Goal: Task Accomplishment & Management: Use online tool/utility

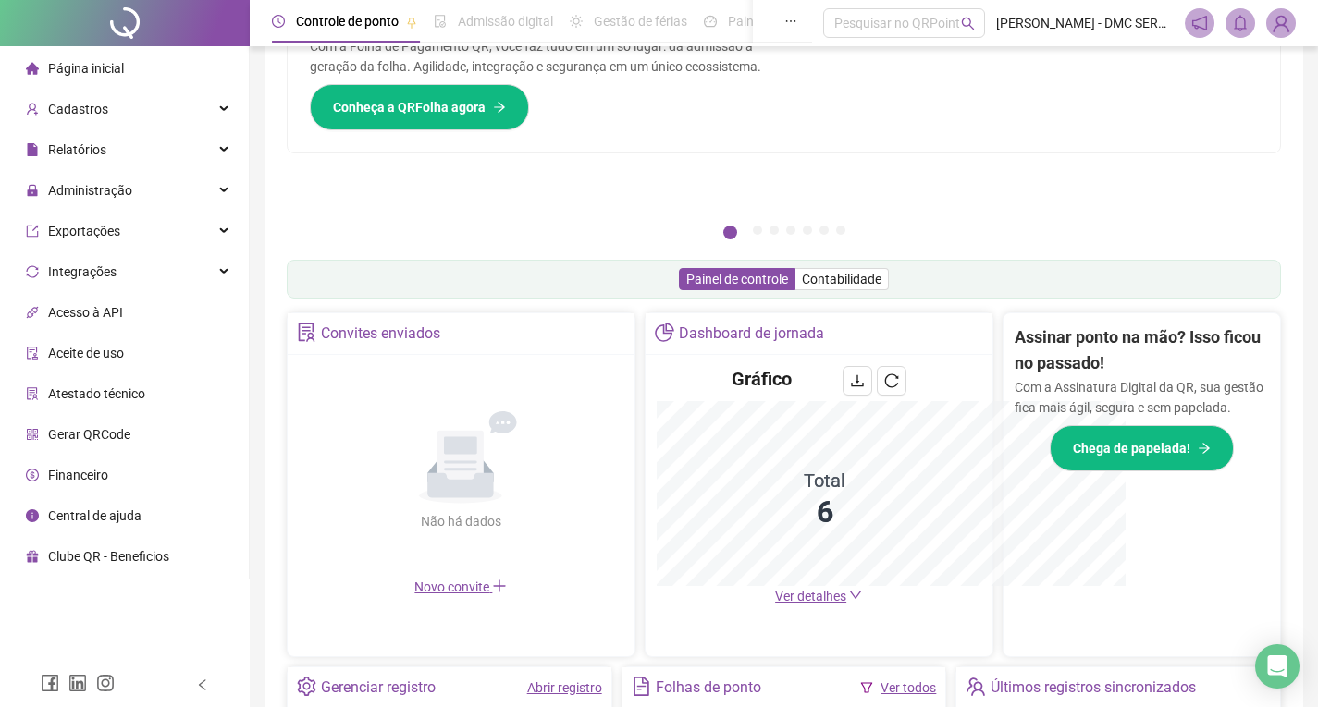
scroll to position [273, 0]
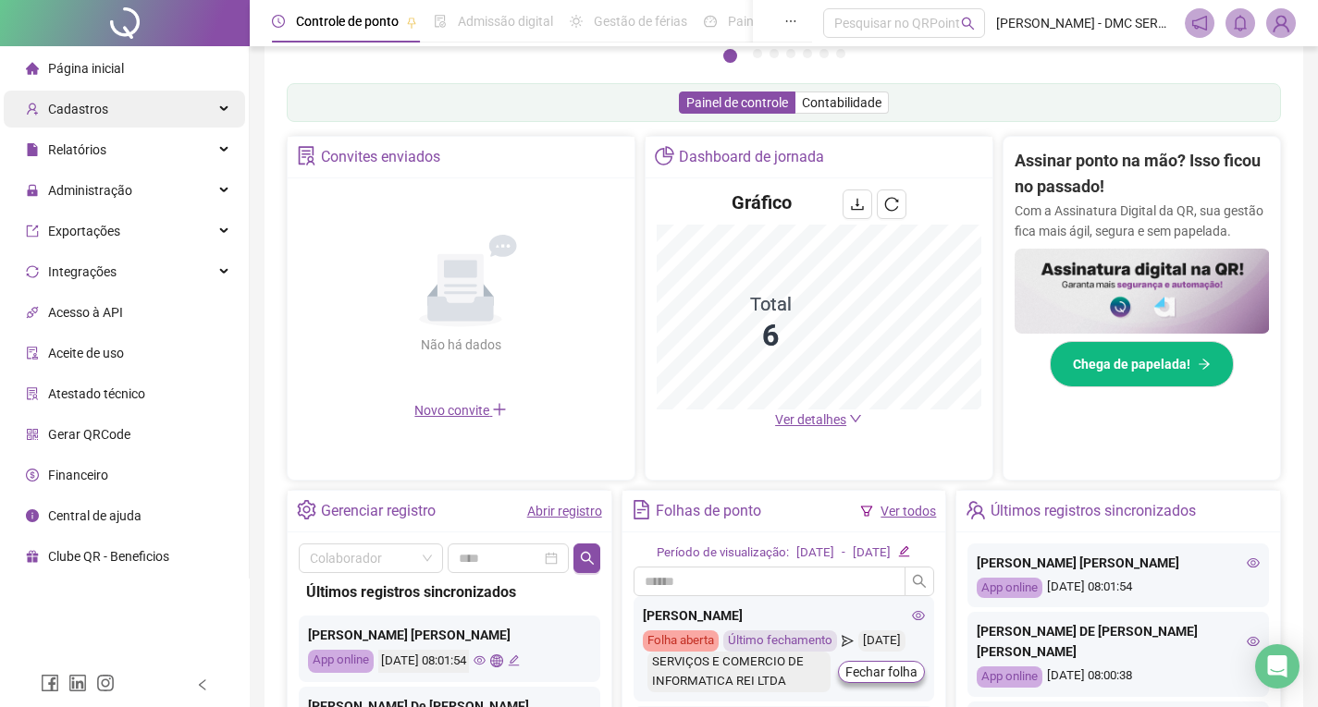
click at [59, 116] on span "Cadastros" at bounding box center [78, 109] width 60 height 15
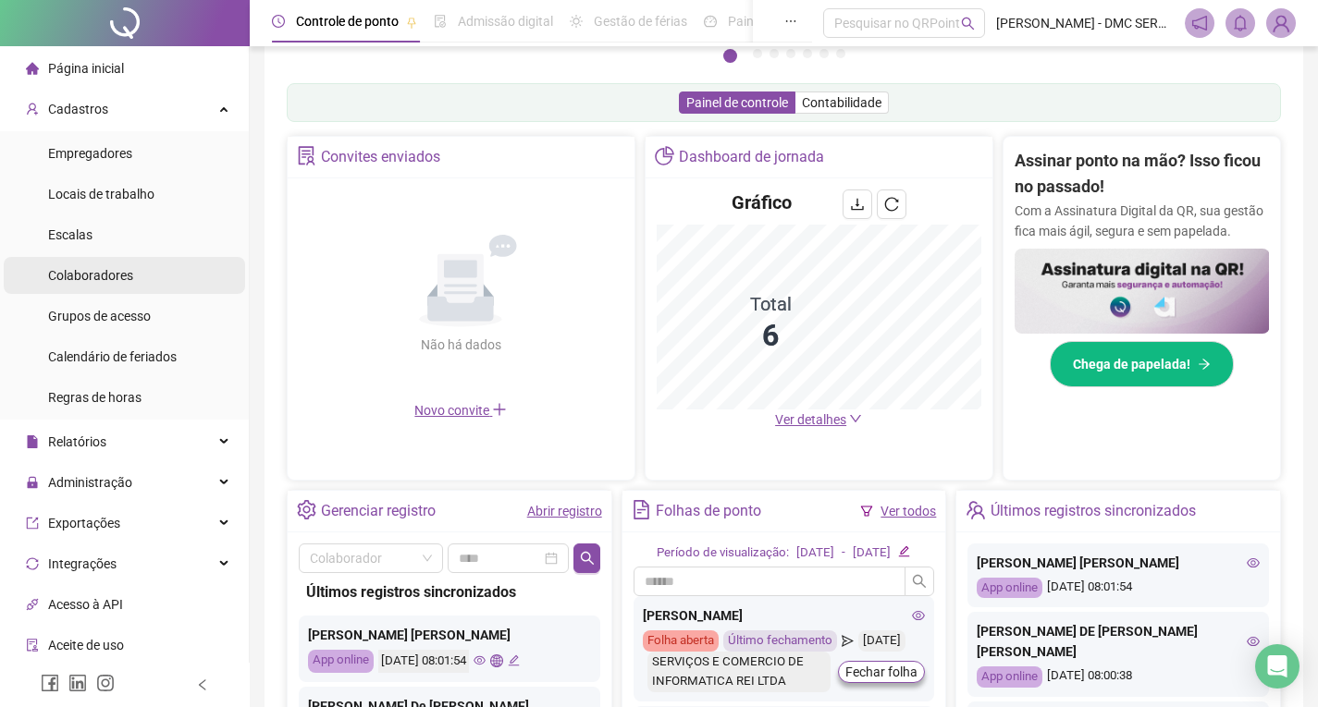
click at [87, 277] on span "Colaboradores" at bounding box center [90, 275] width 85 height 15
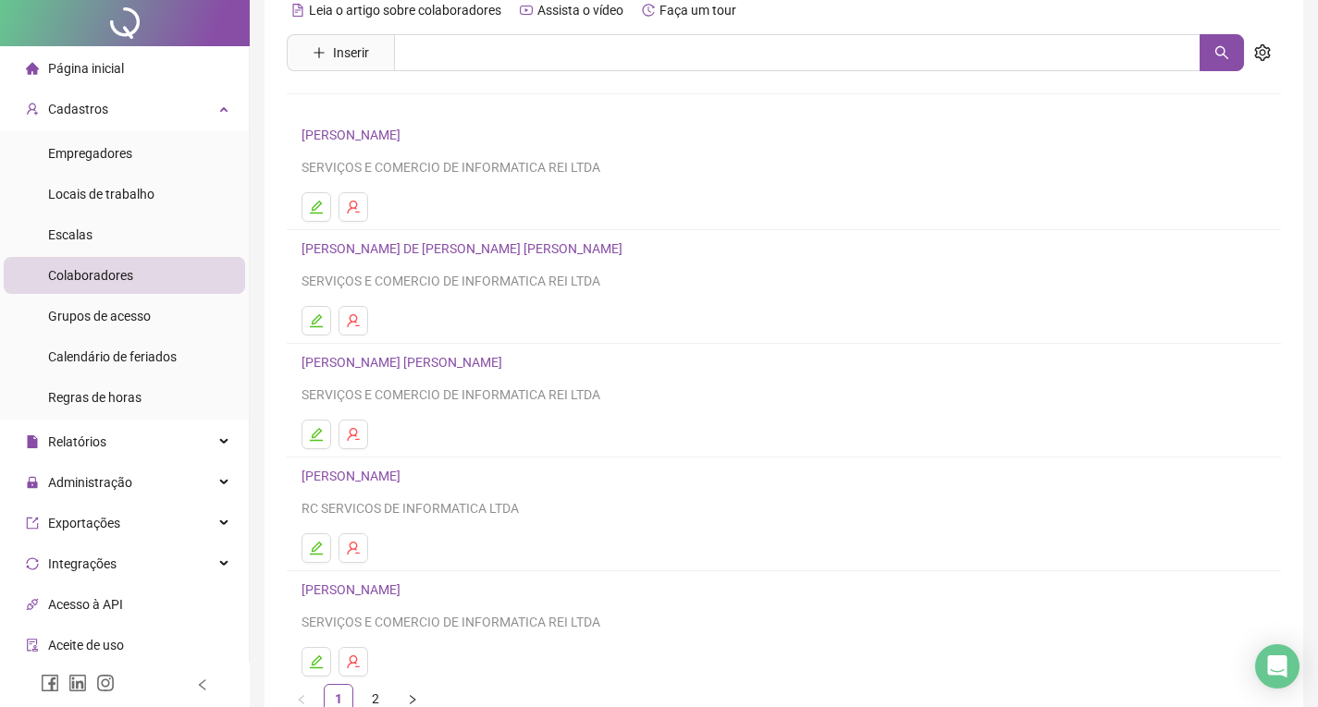
scroll to position [187, 0]
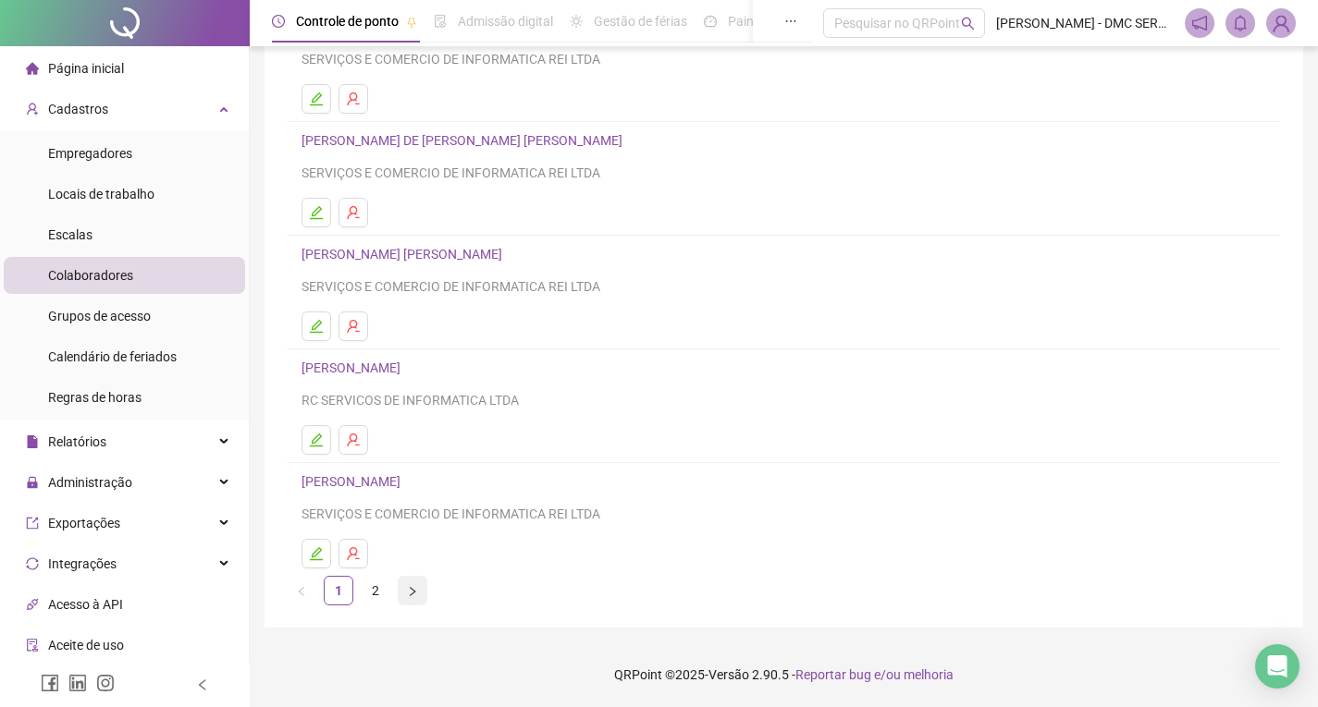
click at [415, 590] on icon "right" at bounding box center [412, 591] width 11 height 11
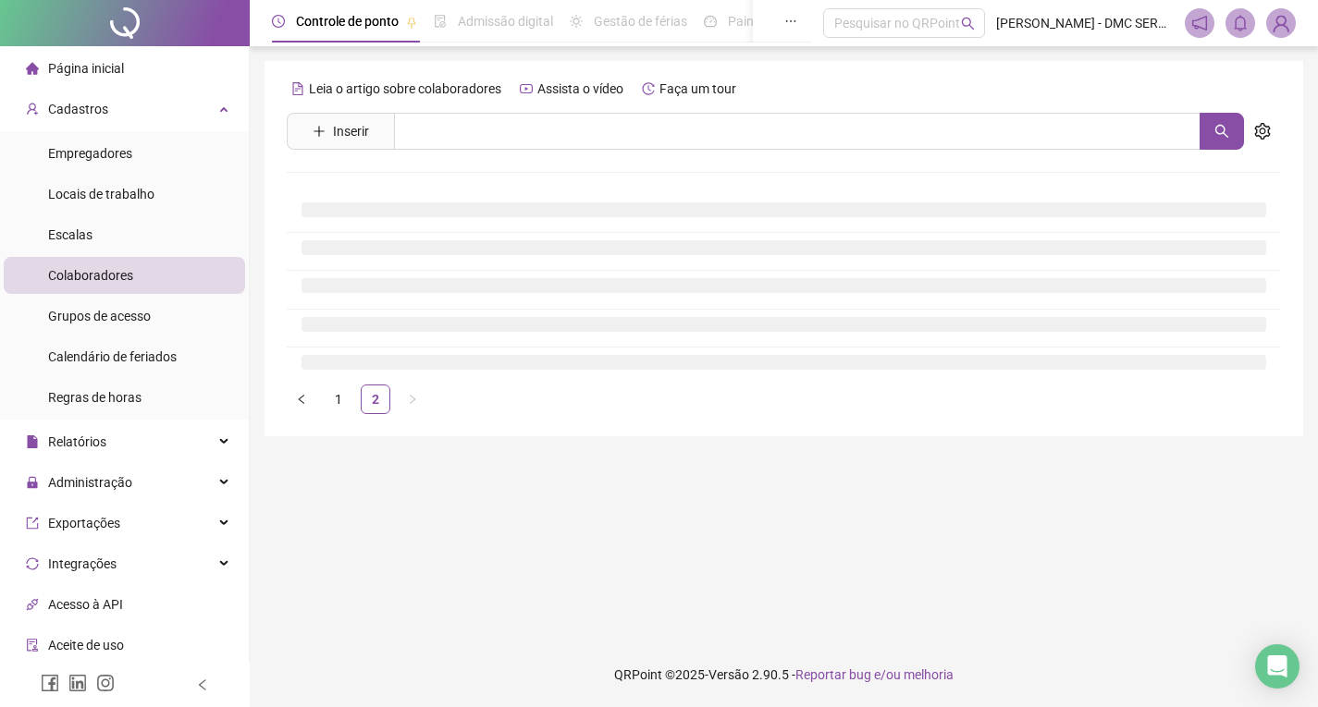
scroll to position [0, 0]
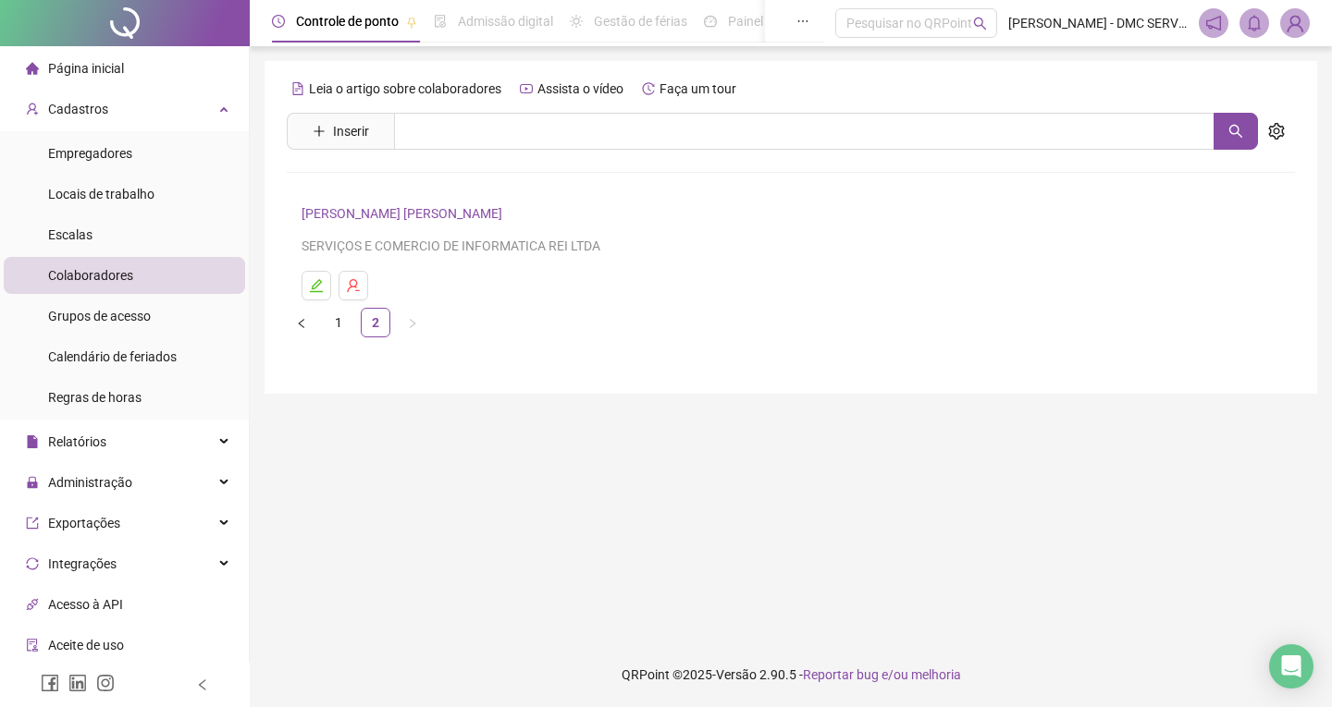
click at [74, 70] on span "Página inicial" at bounding box center [86, 68] width 76 height 15
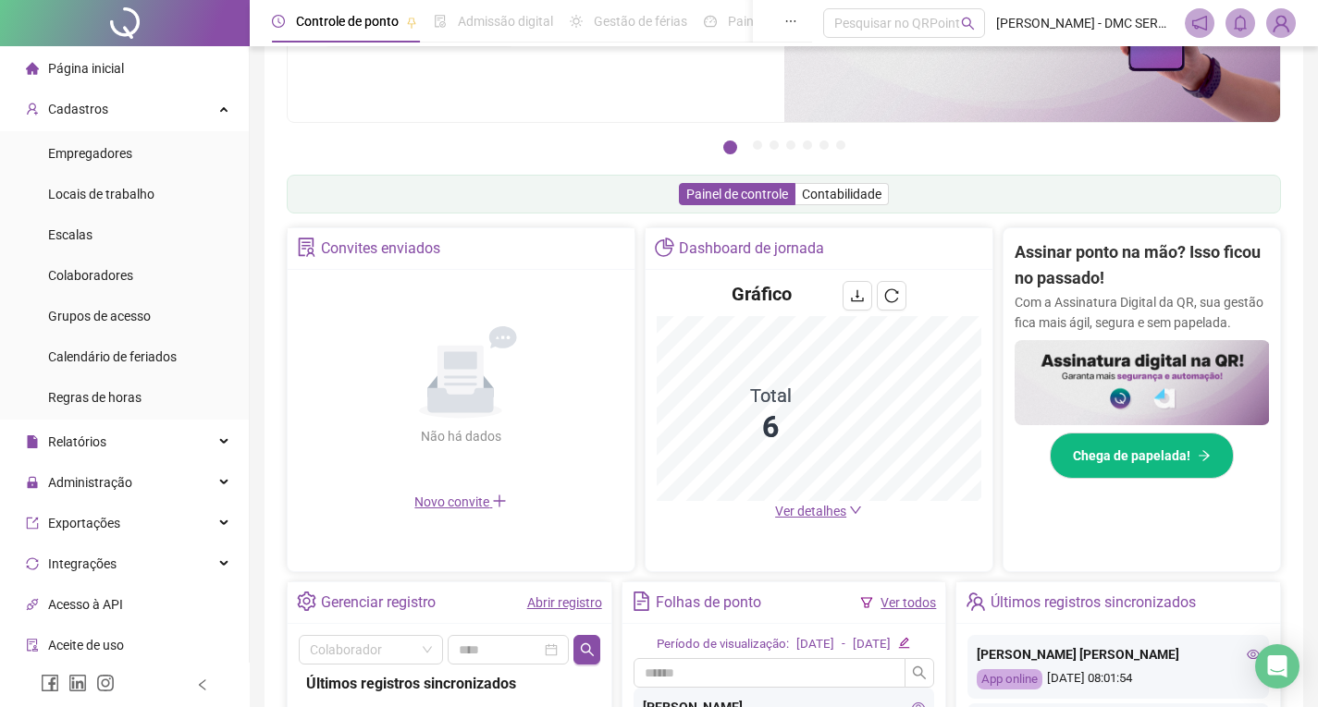
scroll to position [370, 0]
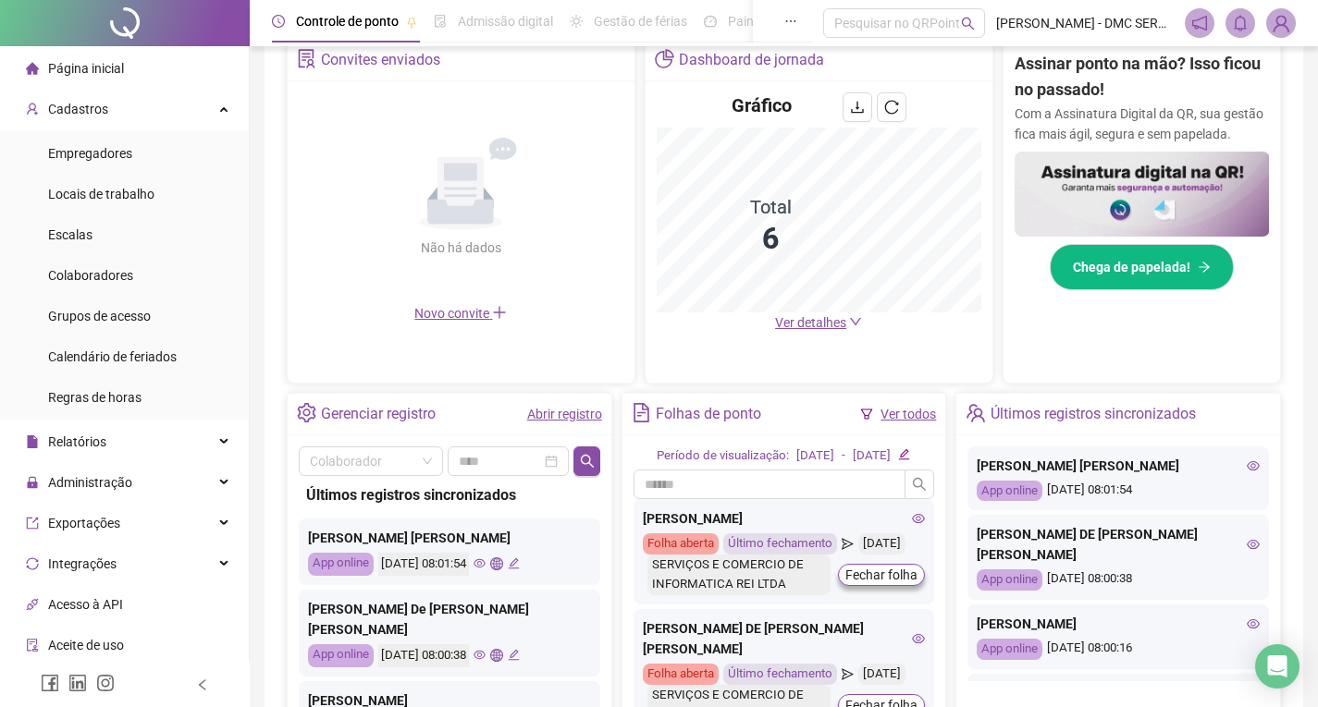
click at [569, 410] on link "Abrir registro" at bounding box center [564, 414] width 75 height 15
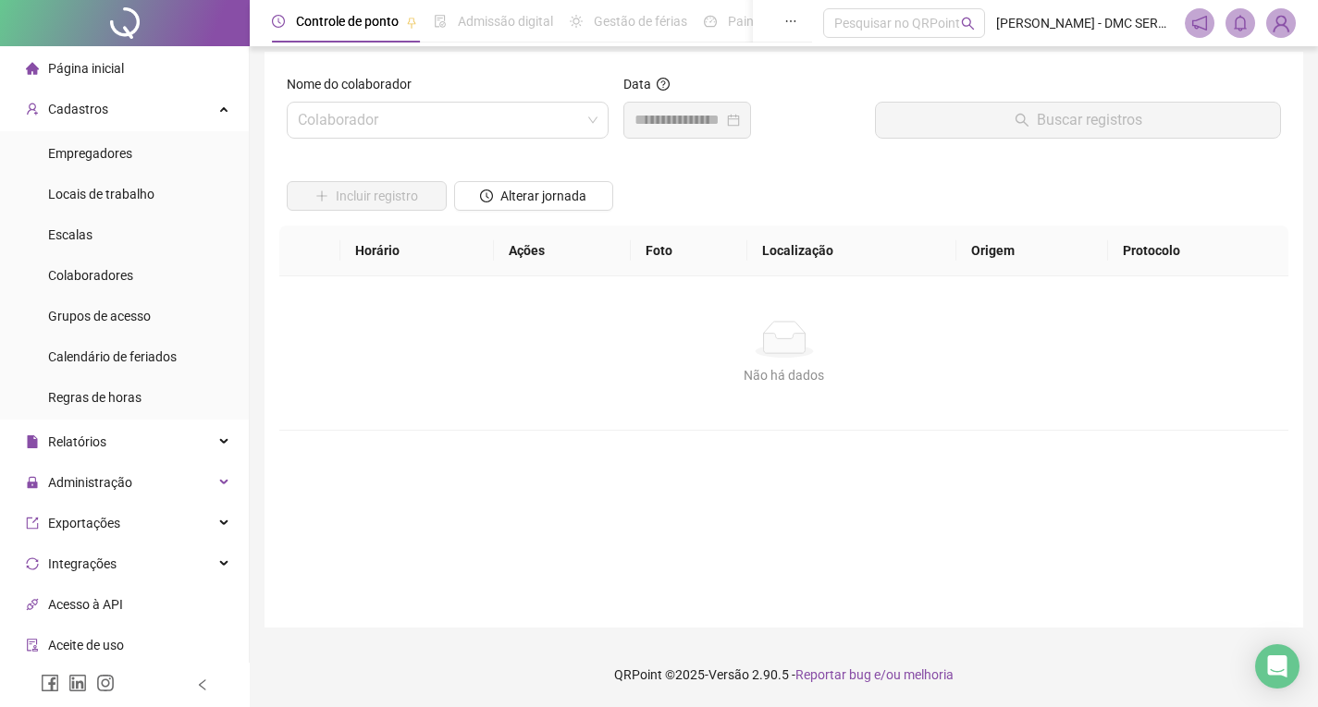
scroll to position [9, 0]
click at [82, 435] on span "Relatórios" at bounding box center [77, 442] width 58 height 15
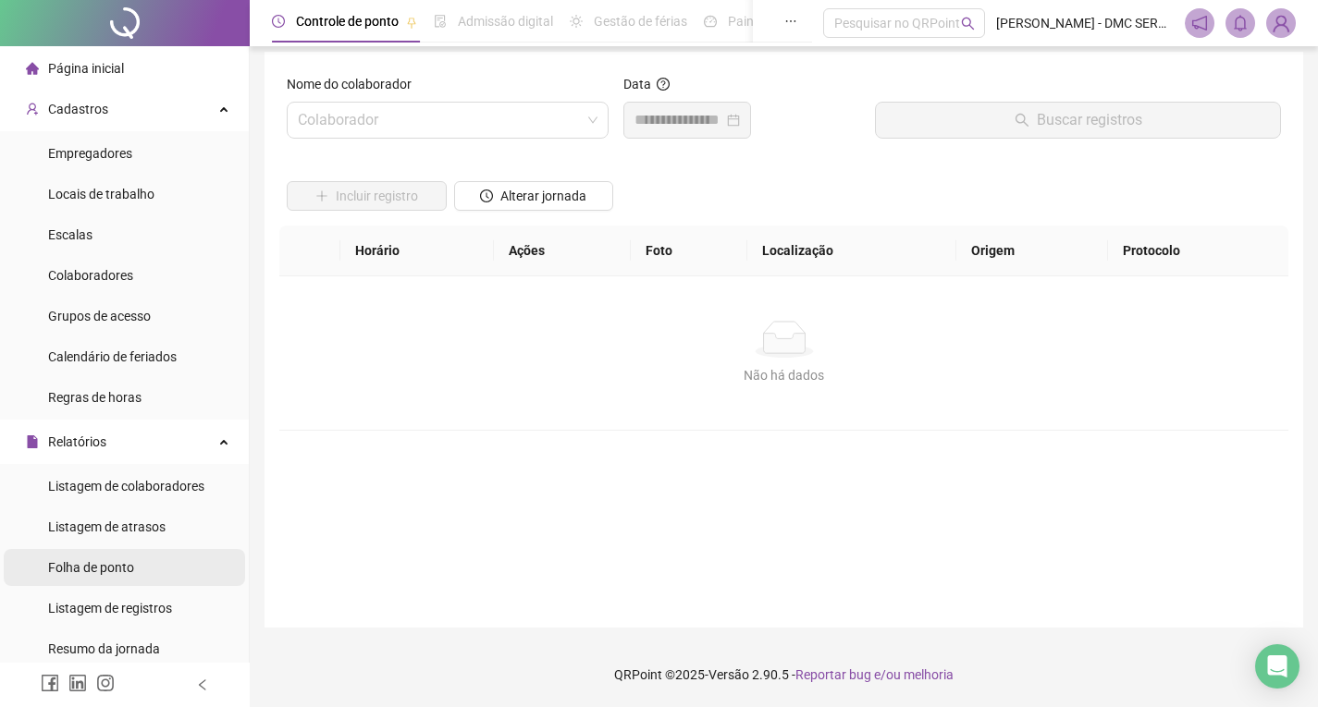
click at [89, 572] on span "Folha de ponto" at bounding box center [91, 567] width 86 height 15
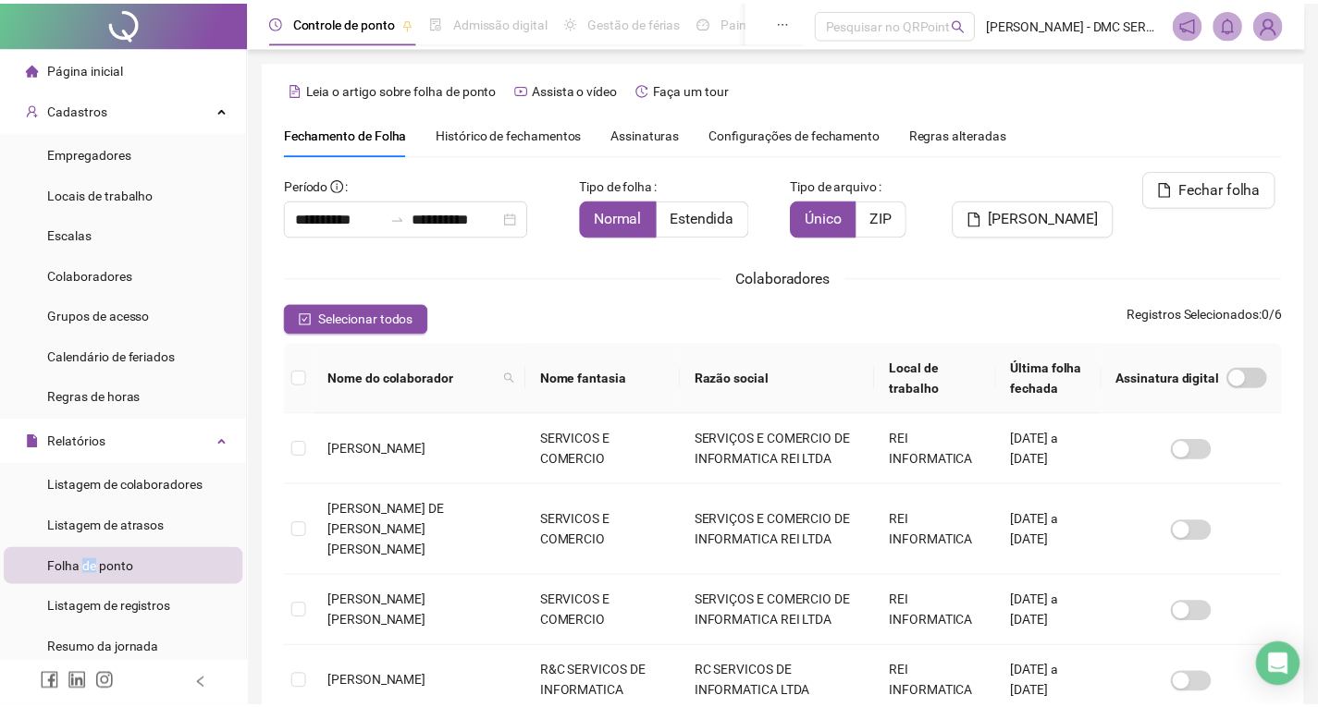
scroll to position [25, 0]
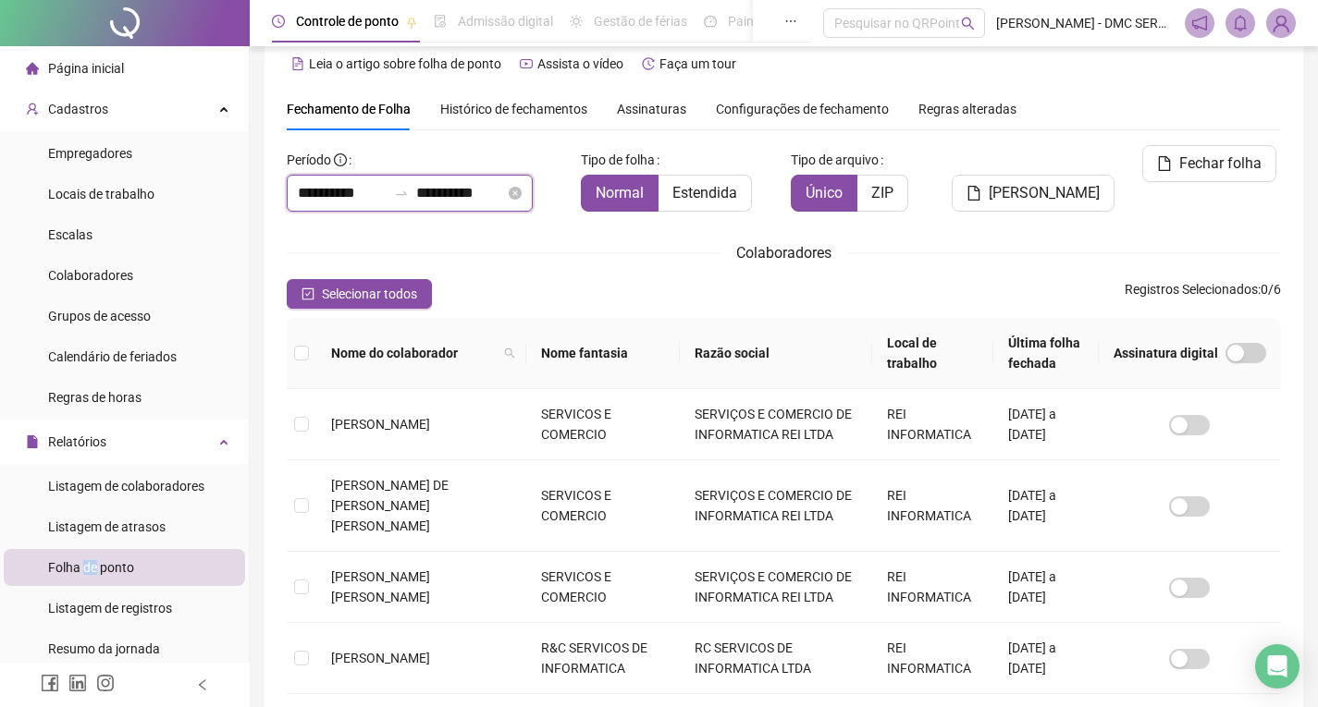
click at [349, 192] on input "**********" at bounding box center [342, 193] width 89 height 22
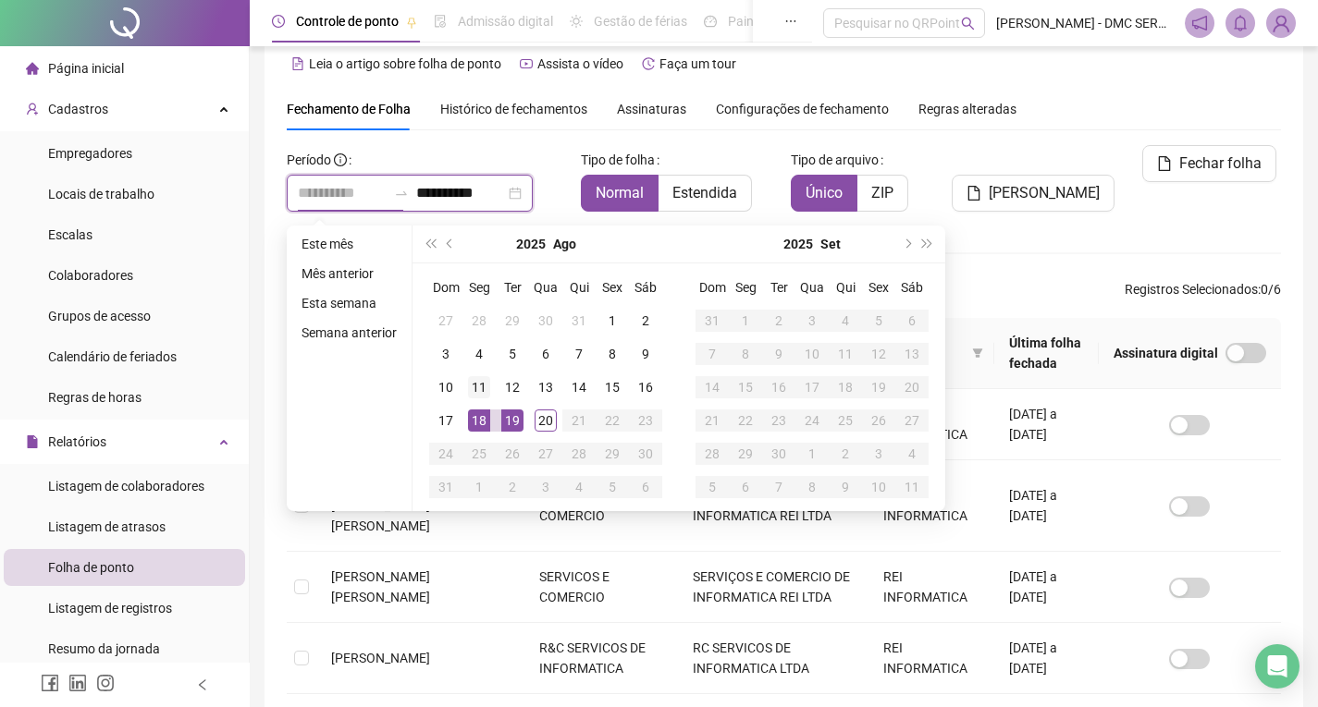
type input "**********"
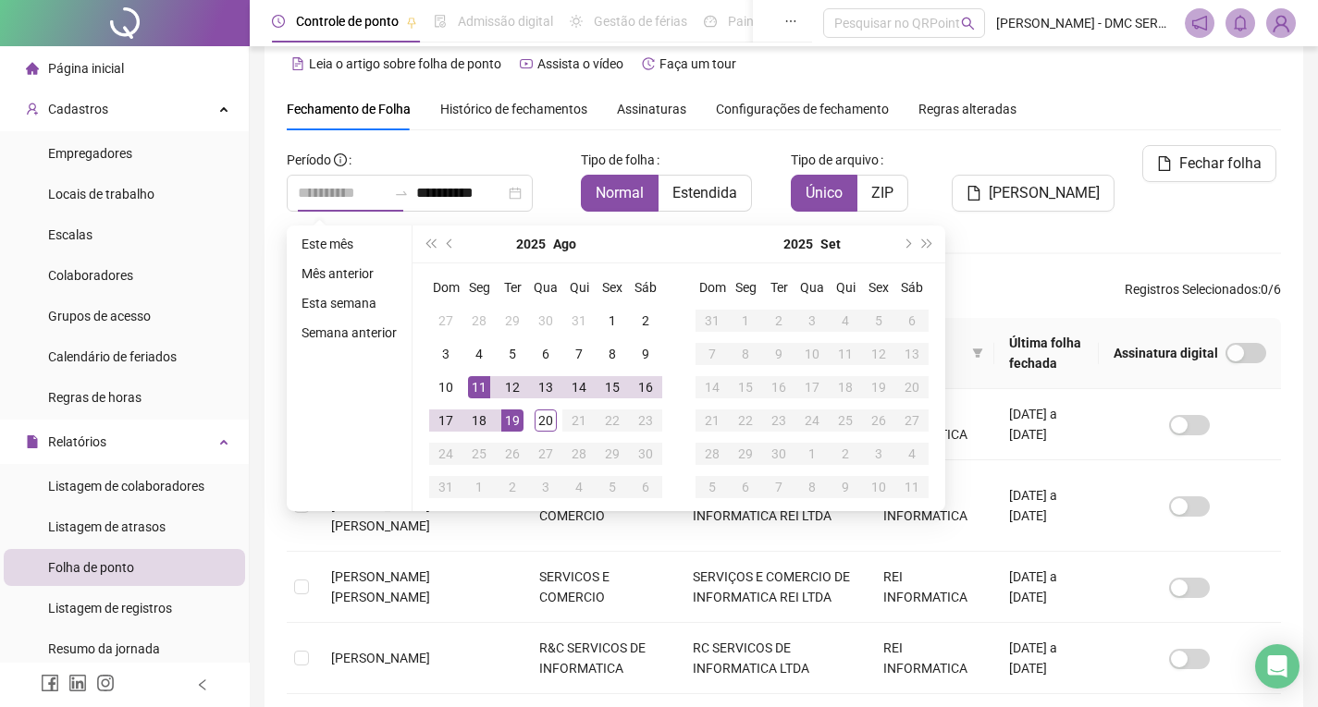
click at [480, 391] on div "11" at bounding box center [479, 387] width 22 height 22
type input "**********"
click at [505, 425] on div "19" at bounding box center [512, 421] width 22 height 22
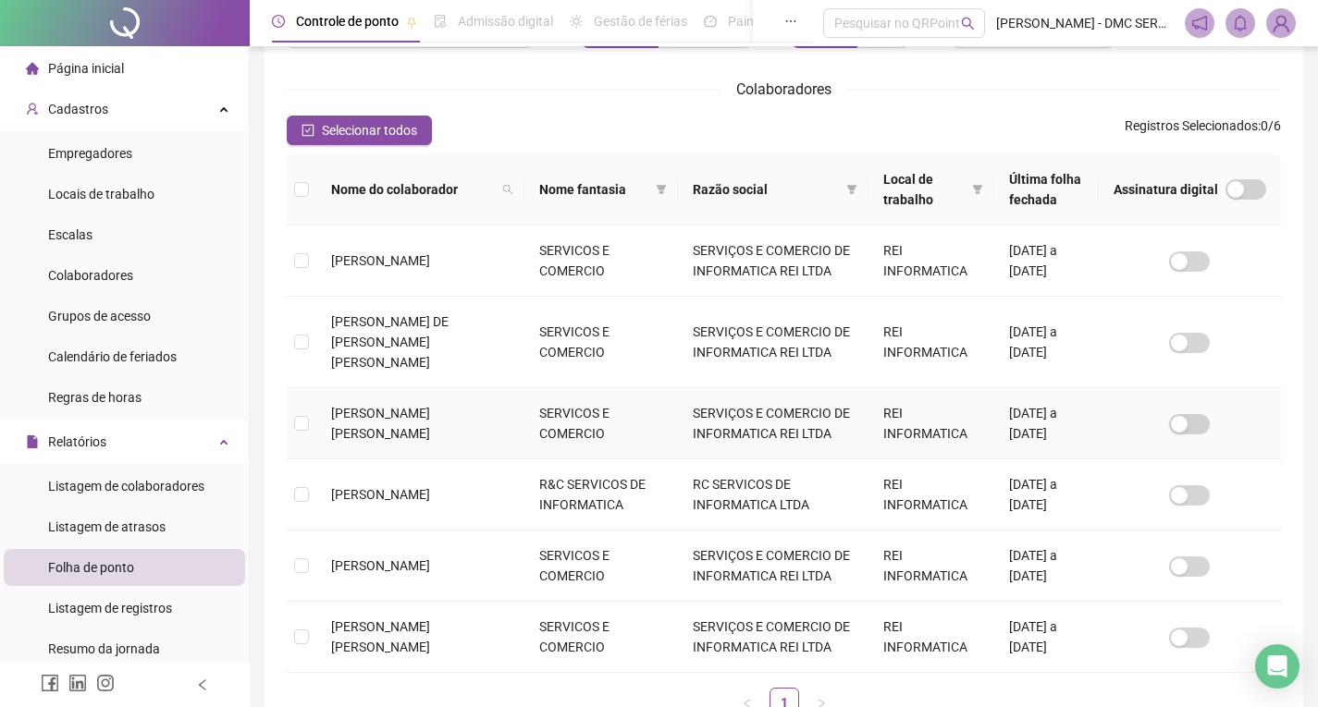
scroll to position [210, 0]
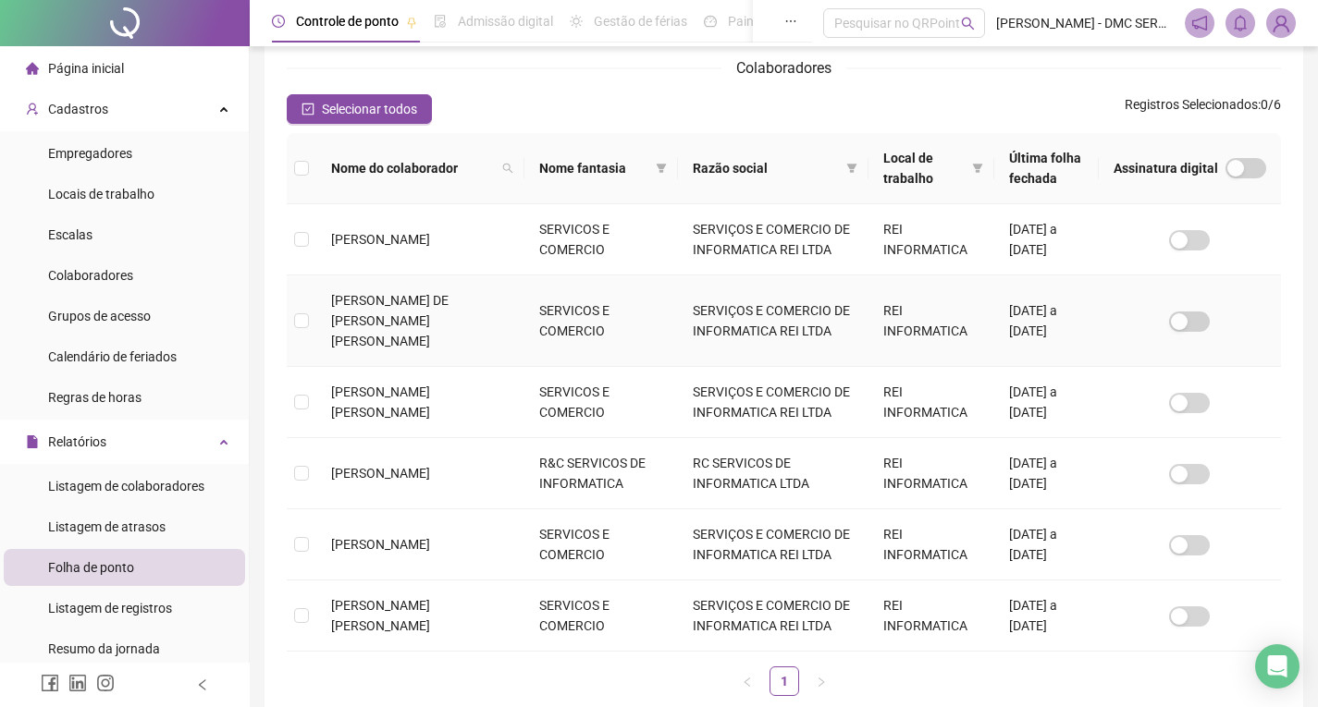
click at [304, 311] on div "**********" at bounding box center [784, 335] width 994 height 751
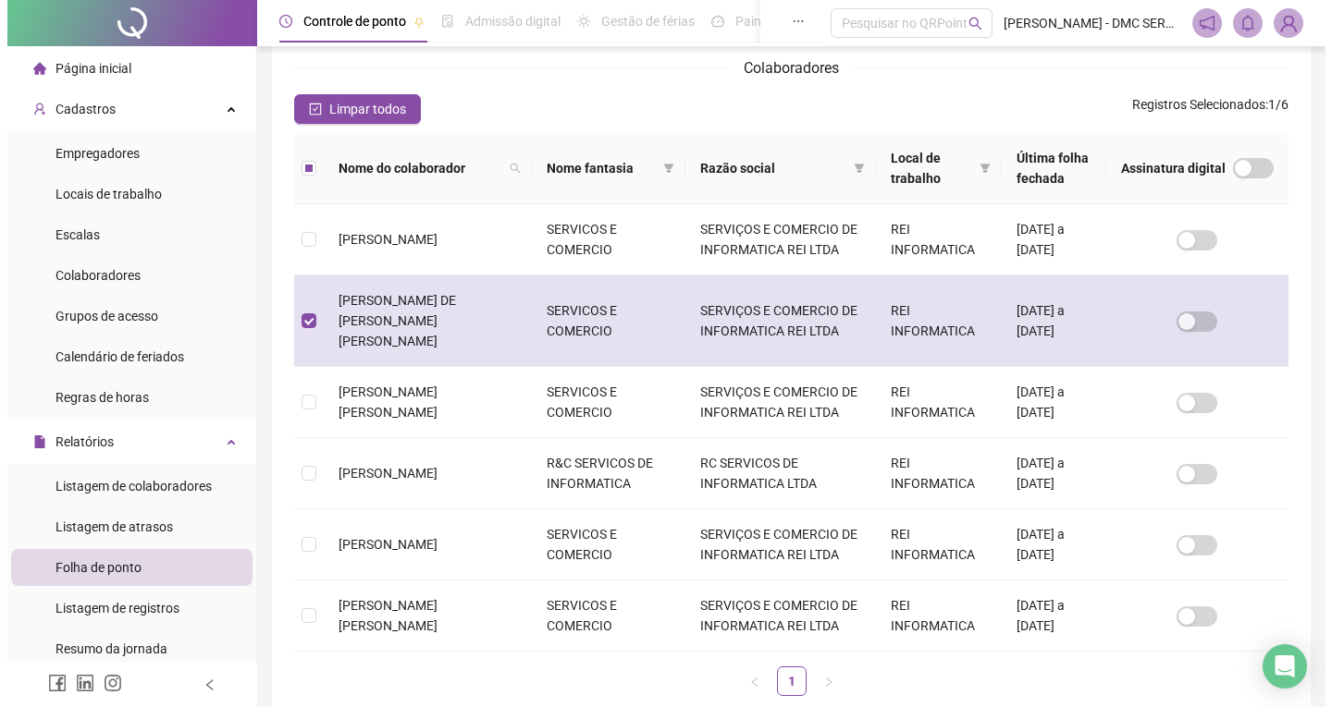
scroll to position [25, 0]
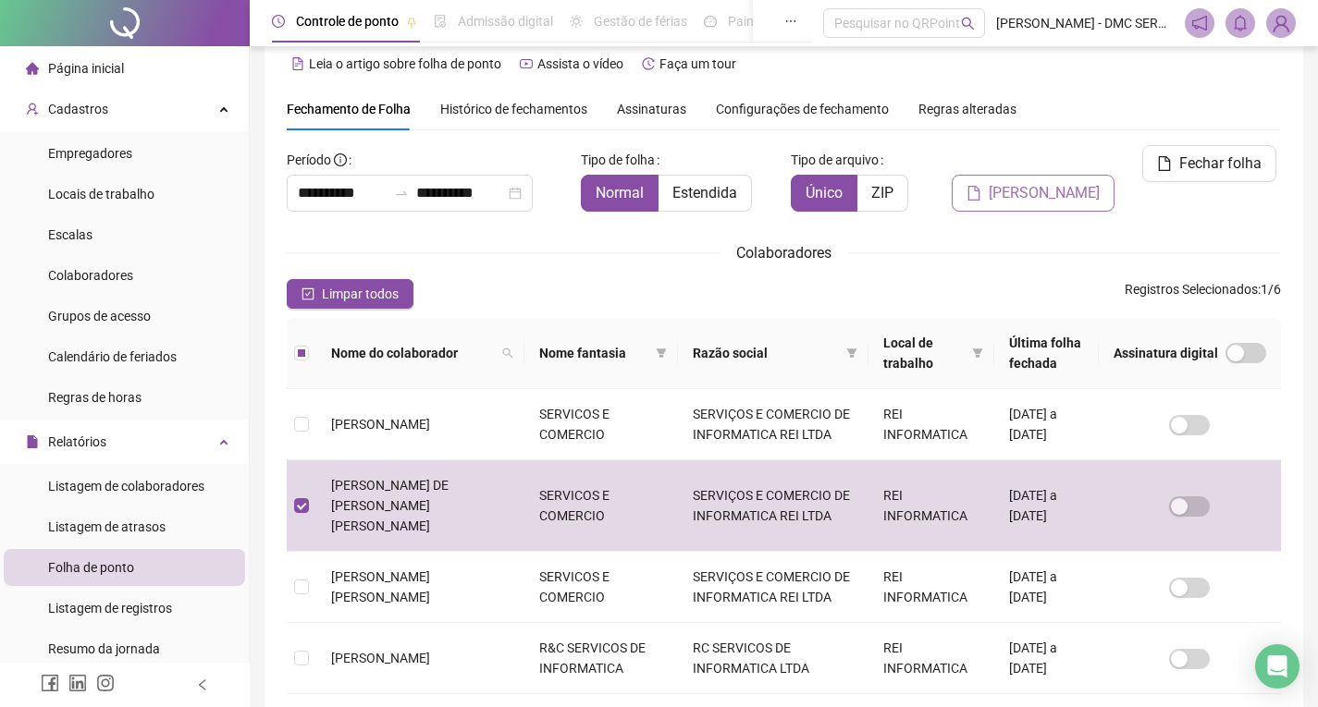
click at [1063, 182] on span "[PERSON_NAME]" at bounding box center [1044, 193] width 111 height 22
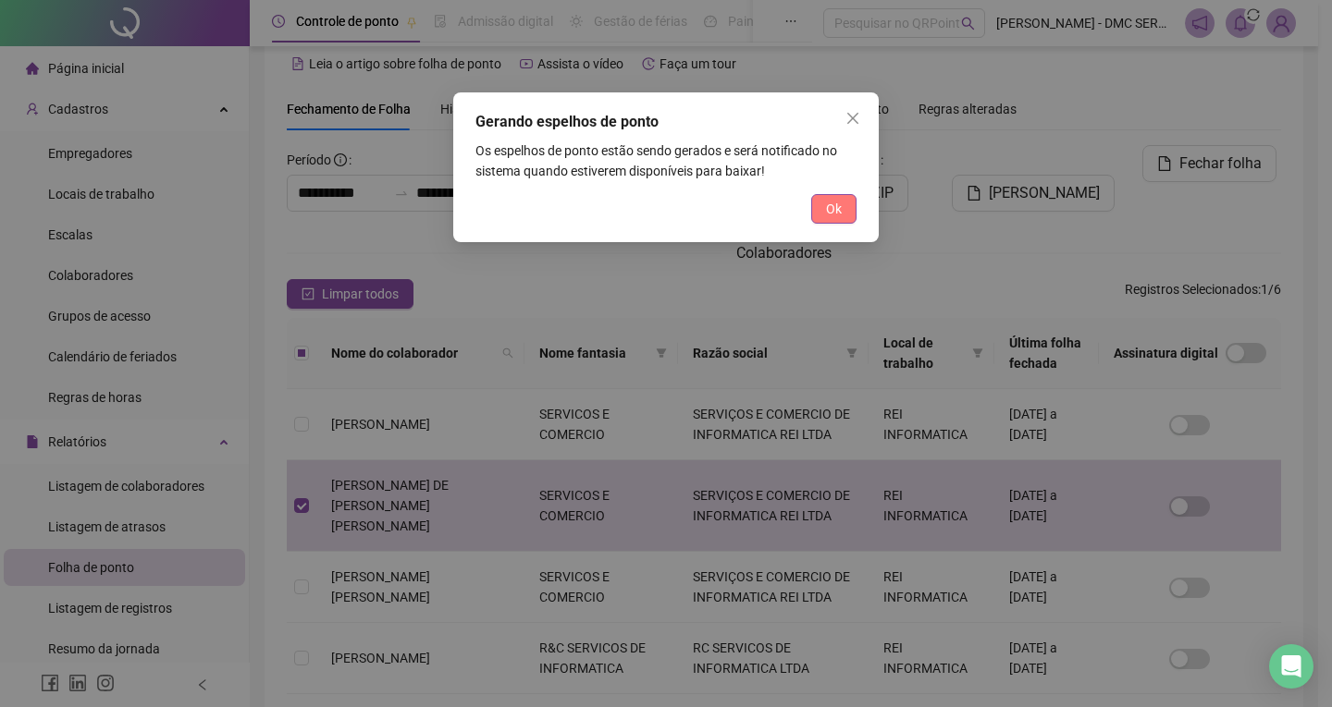
click at [851, 208] on button "Ok" at bounding box center [833, 209] width 45 height 30
click at [851, 208] on div "Gerando espelhos de ponto Os espelhos de ponto estão sendo gerados e será notif…" at bounding box center [666, 353] width 1332 height 707
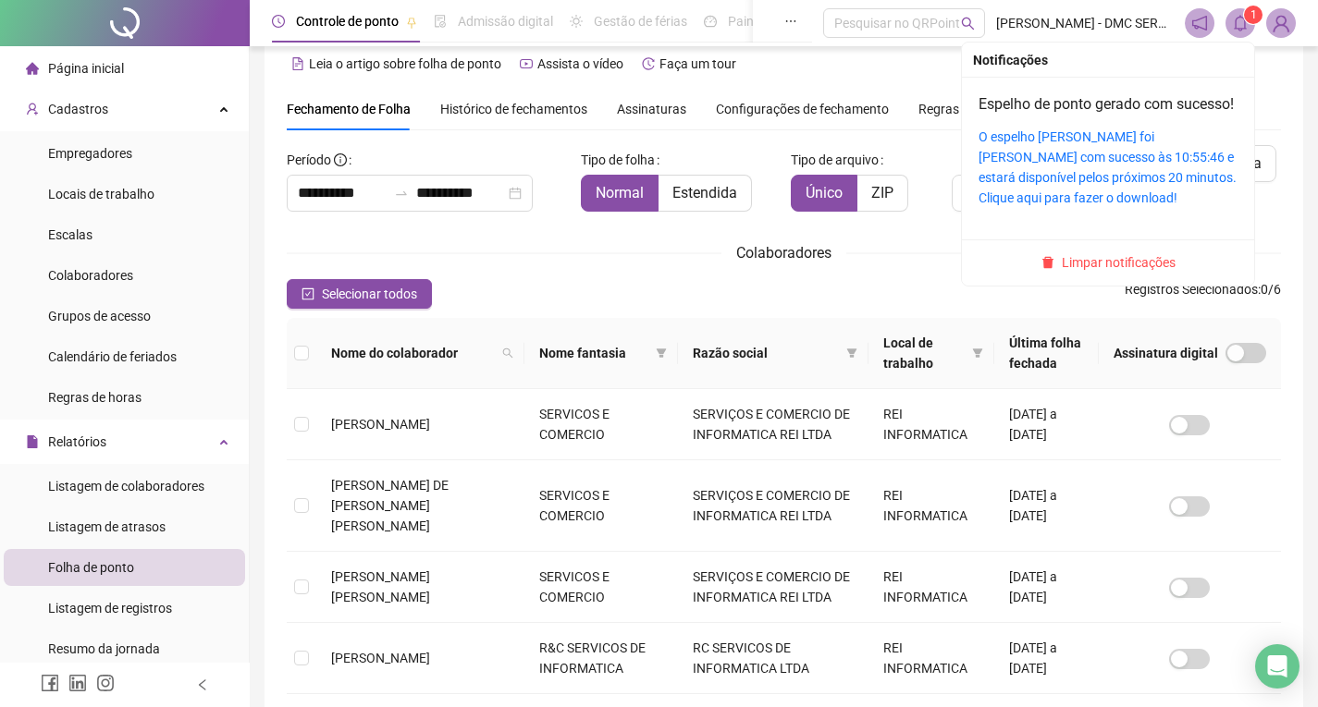
click at [1244, 28] on icon "bell" at bounding box center [1240, 23] width 17 height 17
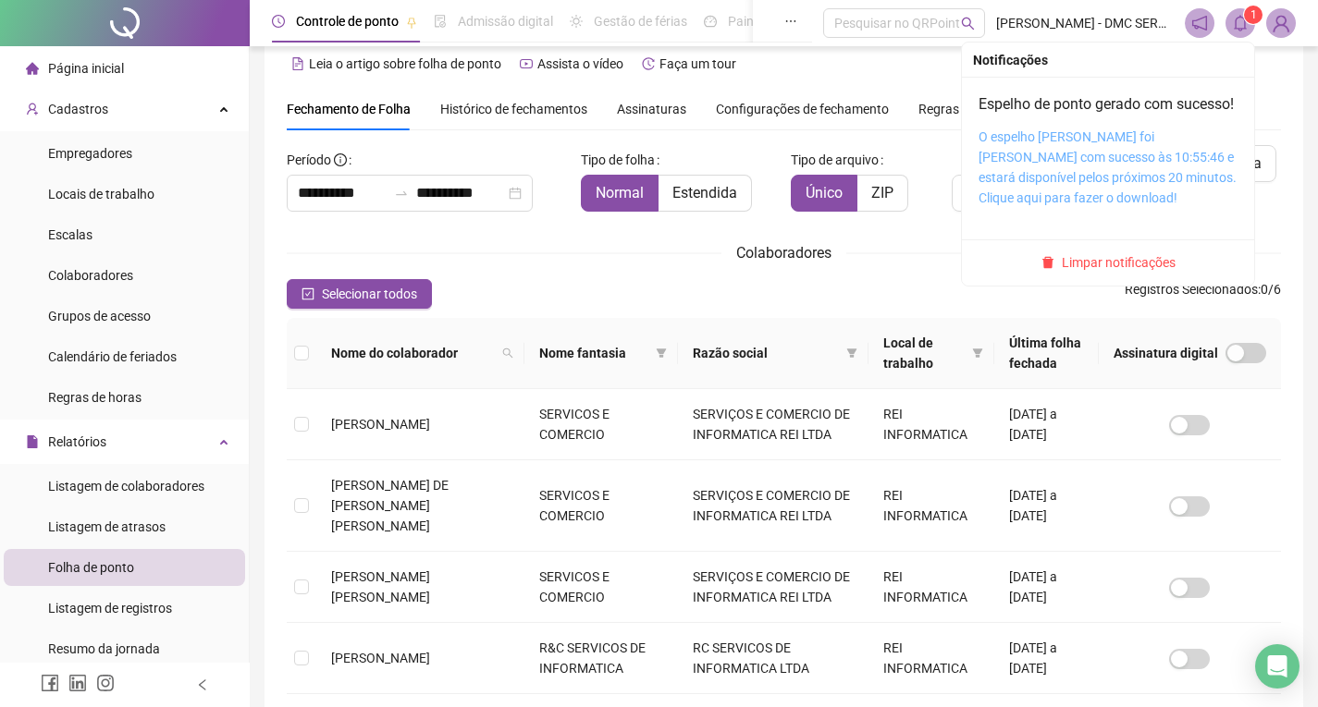
click at [1158, 183] on link "O espelho [PERSON_NAME] foi [PERSON_NAME] com sucesso às 10:55:46 e estará disp…" at bounding box center [1107, 167] width 258 height 76
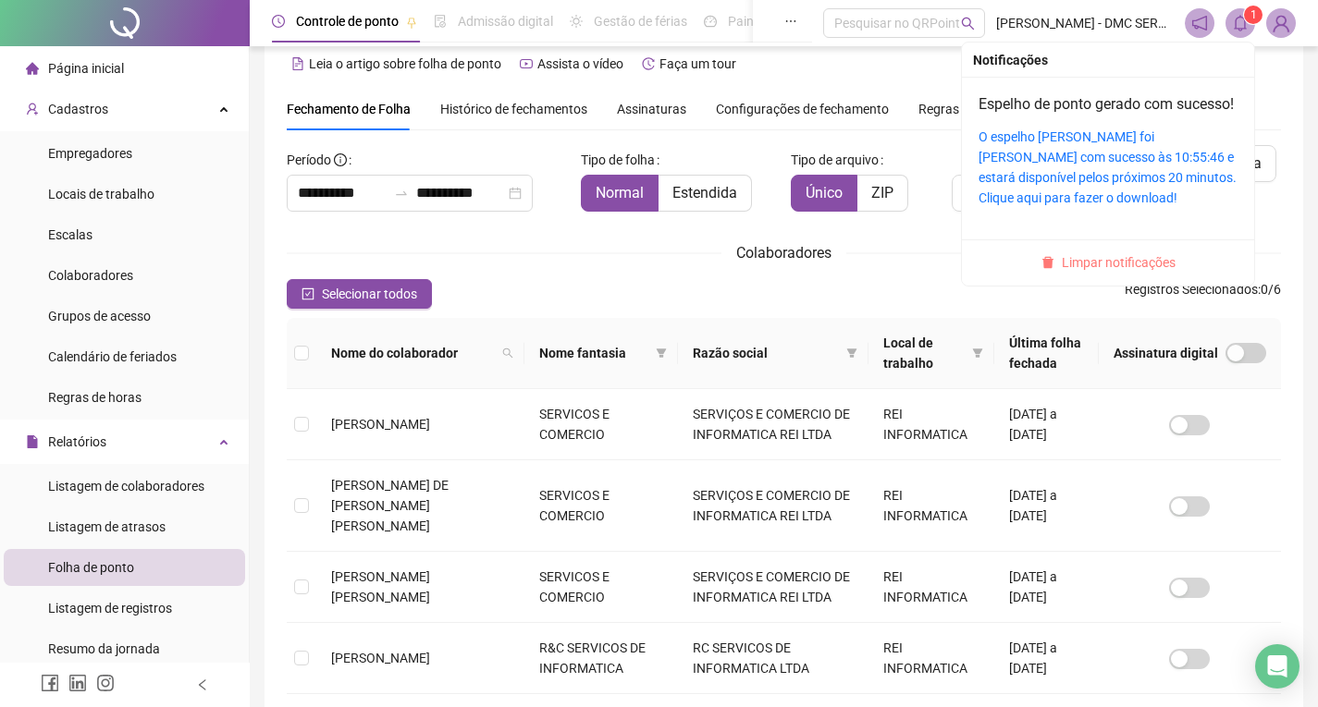
click at [1123, 273] on span "Limpar notificações" at bounding box center [1119, 262] width 114 height 20
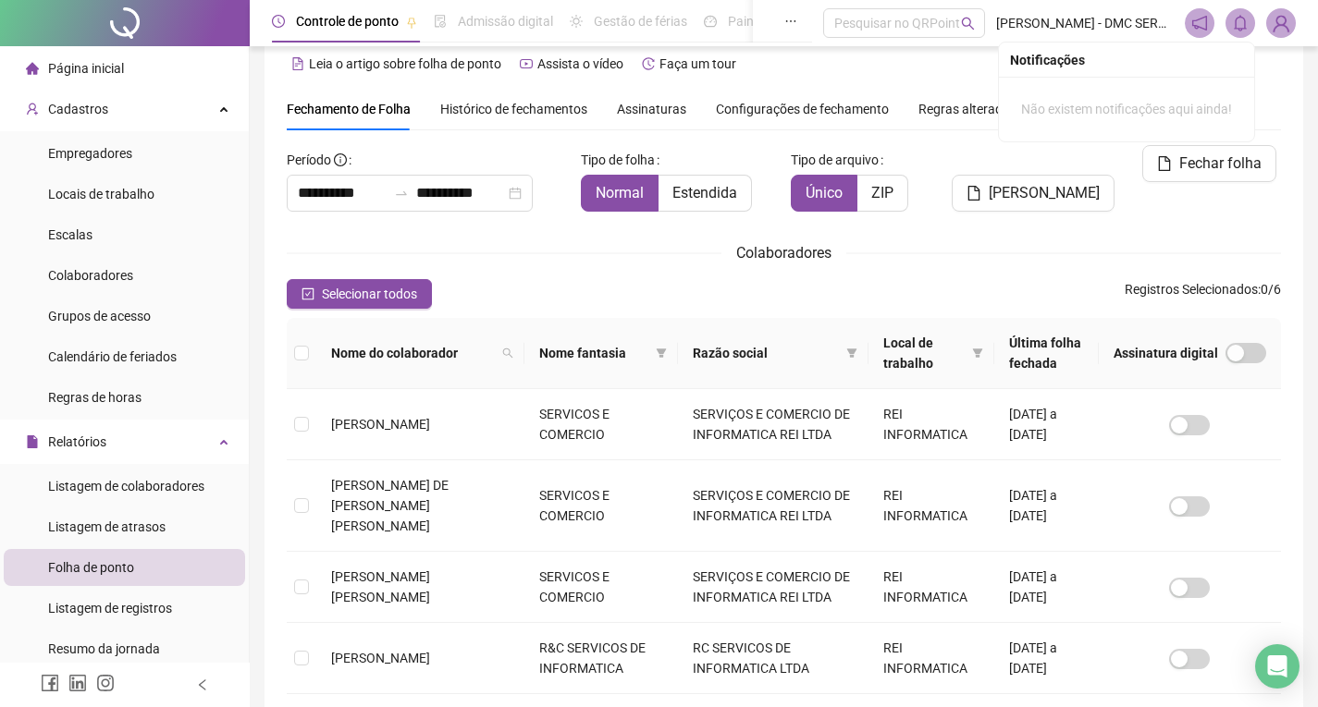
click at [1294, 24] on img at bounding box center [1281, 23] width 28 height 28
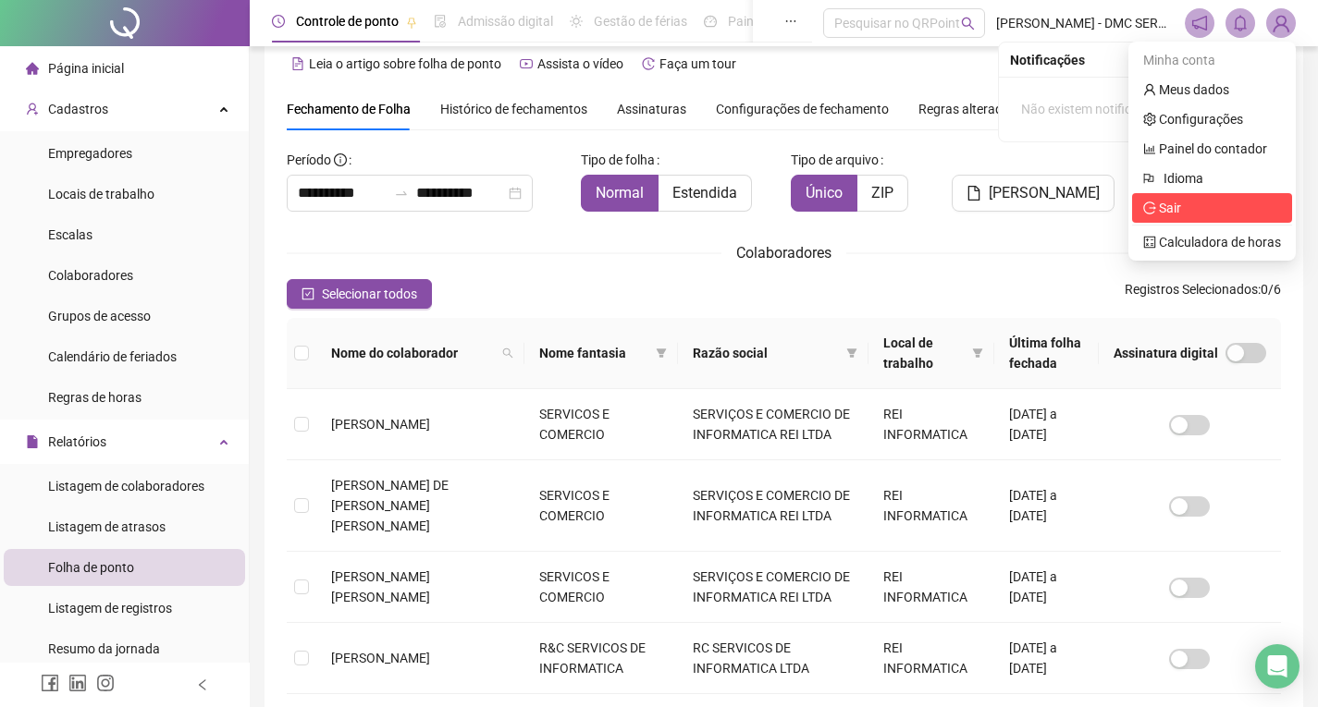
click at [1186, 208] on span "Sair" at bounding box center [1212, 208] width 138 height 20
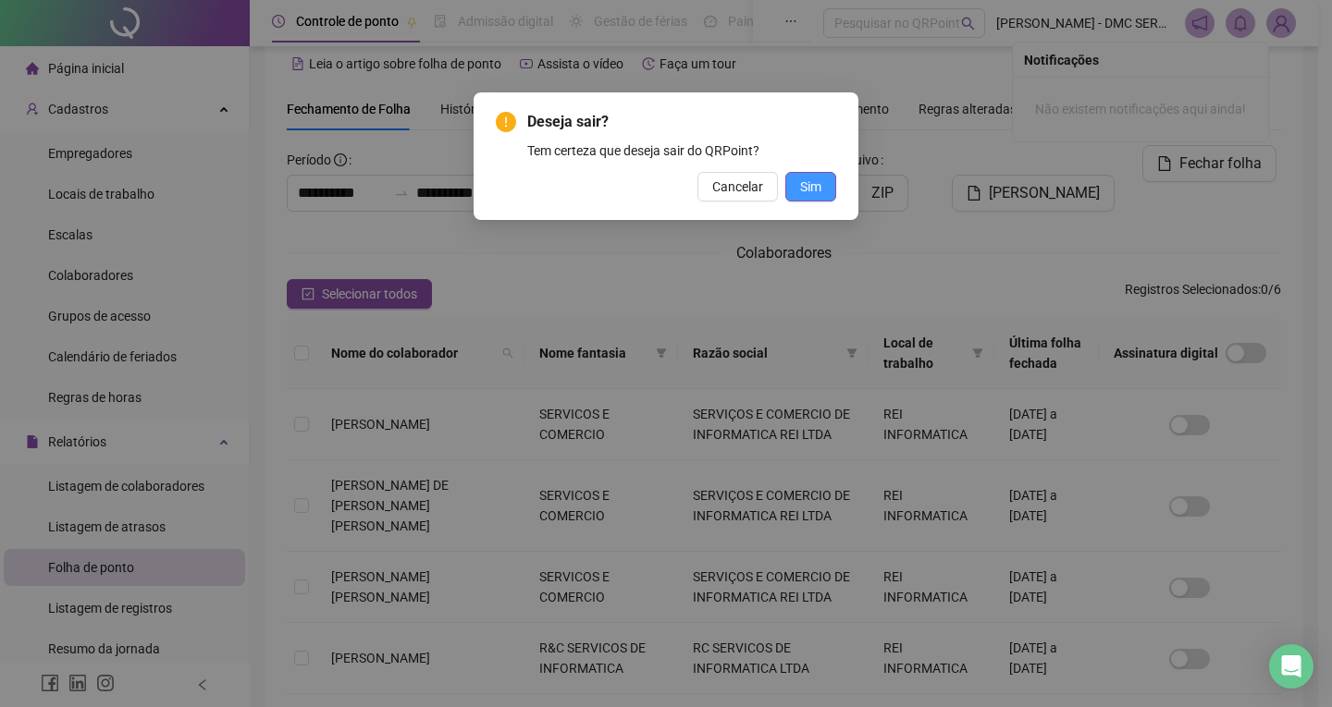
click at [812, 188] on span "Sim" at bounding box center [810, 187] width 21 height 20
click at [812, 188] on body "**********" at bounding box center [659, 328] width 1318 height 707
click at [812, 188] on div "Saindo Você será redirecionado para a tela de login OK" at bounding box center [665, 141] width 385 height 98
